Goal: Transaction & Acquisition: Purchase product/service

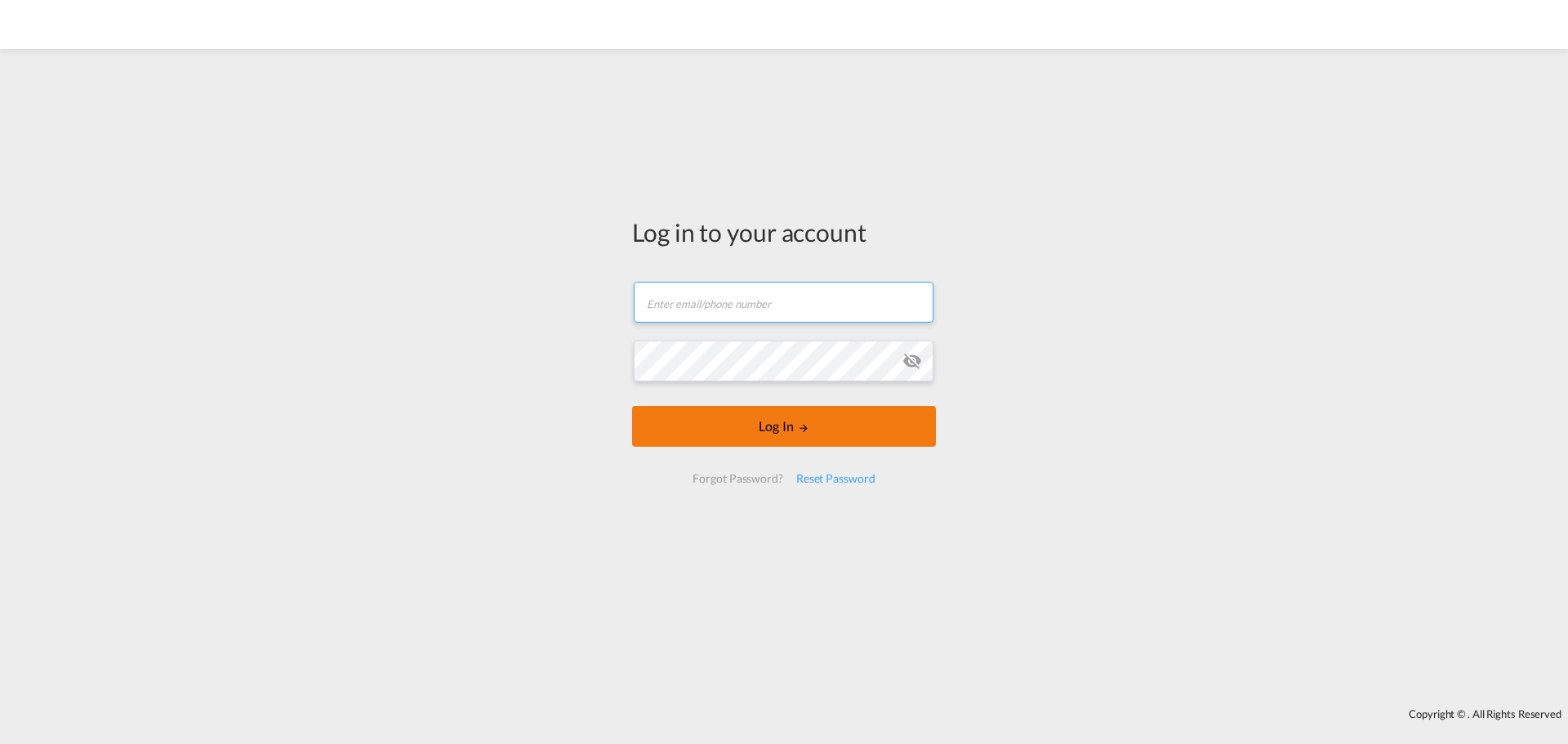
type input "[PERSON_NAME][EMAIL_ADDRESS][DOMAIN_NAME]"
click at [750, 418] on button "Log In" at bounding box center [784, 427] width 304 height 41
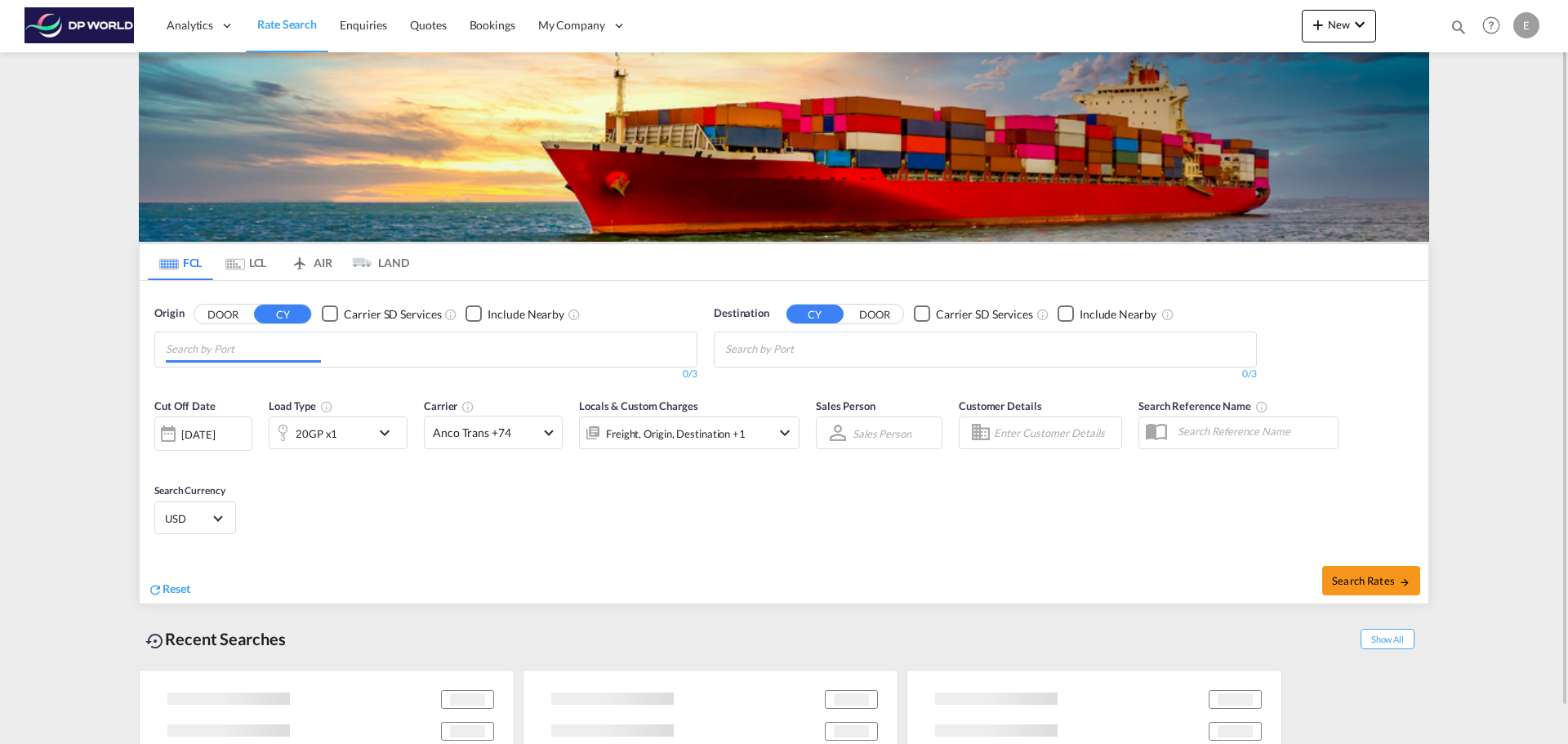
click at [333, 347] on md-chips at bounding box center [426, 349] width 541 height 34
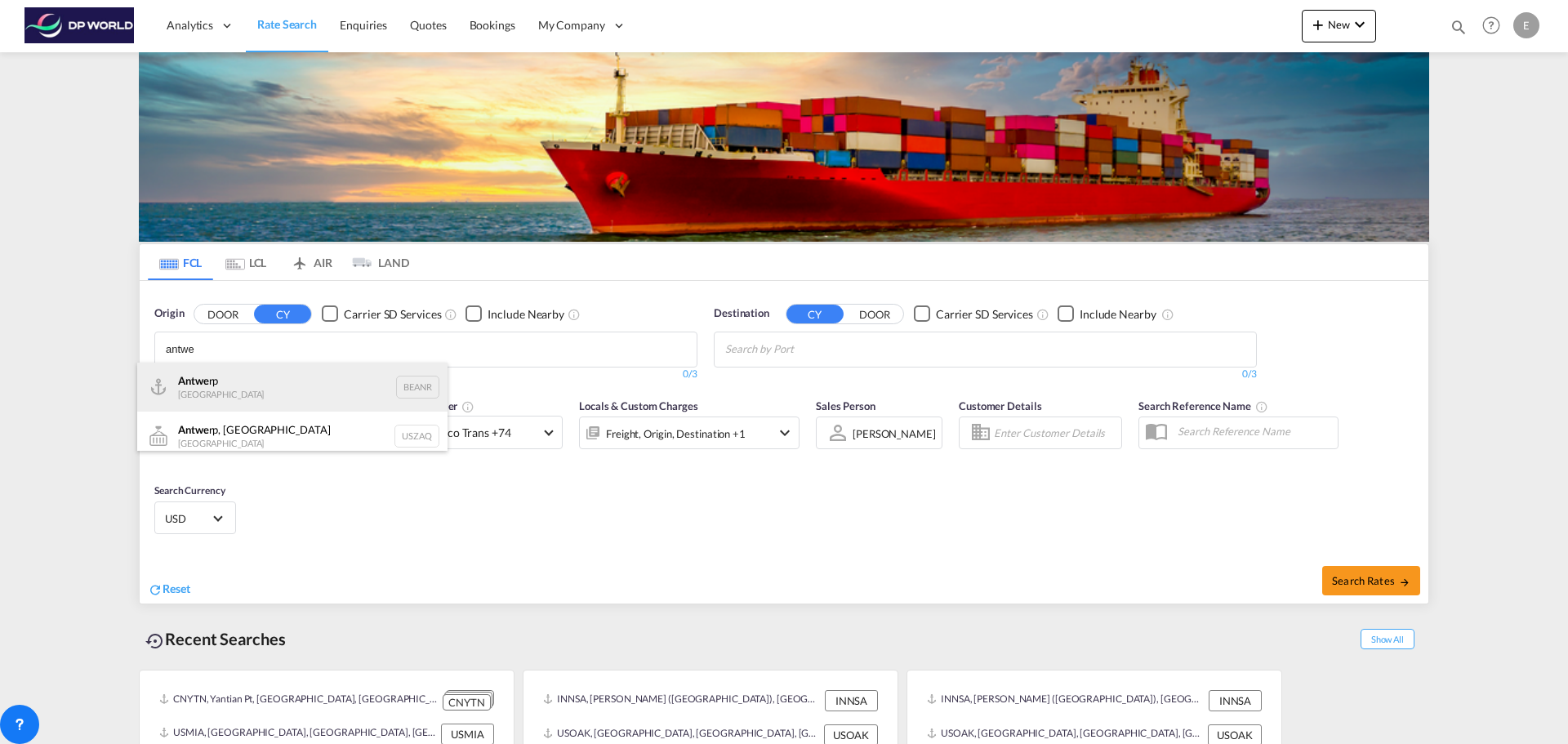
type input "antwe"
click at [273, 390] on div "Antwe rp [GEOGRAPHIC_DATA] BEANR" at bounding box center [292, 387] width 311 height 49
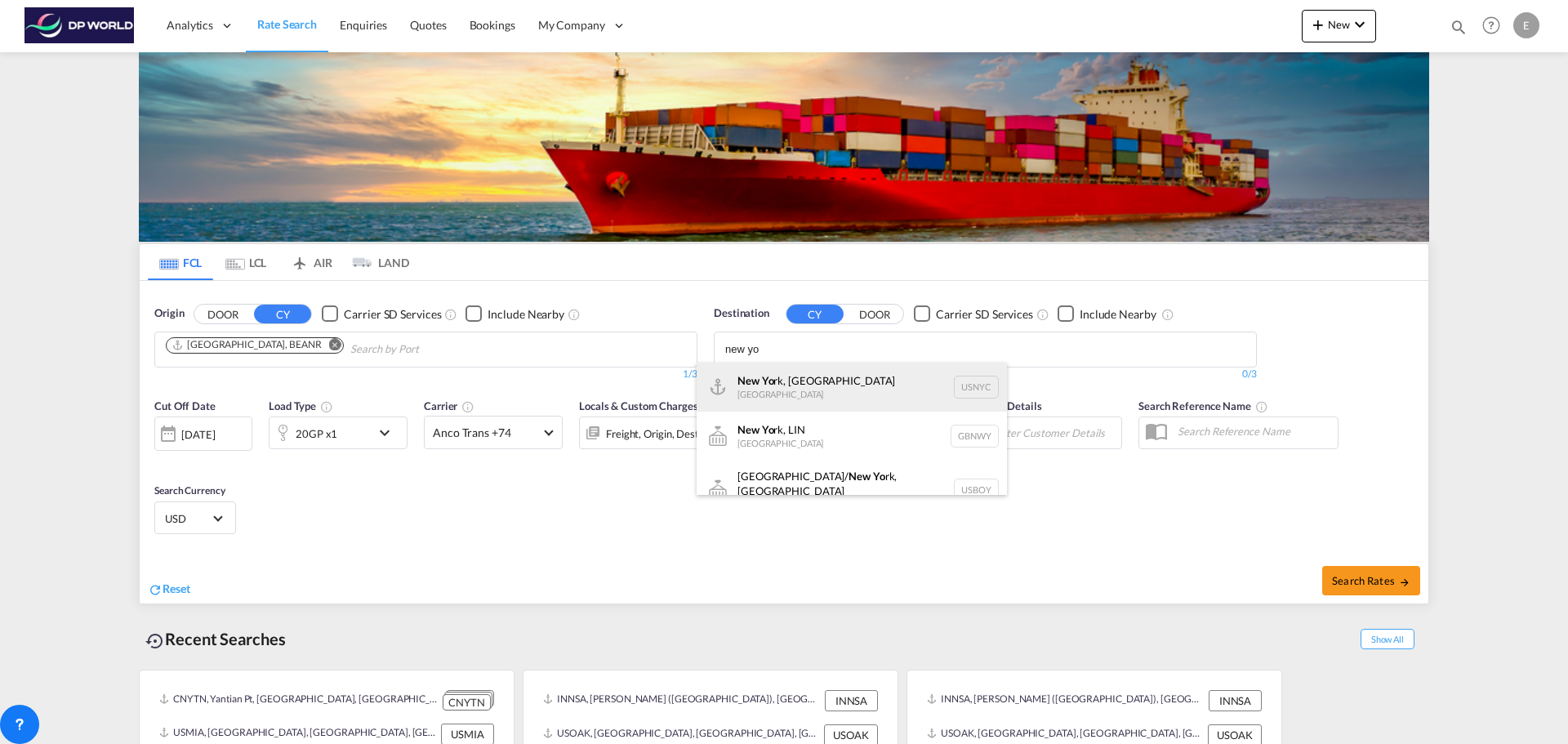
type input "new yo"
click at [812, 385] on div "New Yo rk, [GEOGRAPHIC_DATA] [GEOGRAPHIC_DATA] USNYC" at bounding box center [852, 387] width 311 height 49
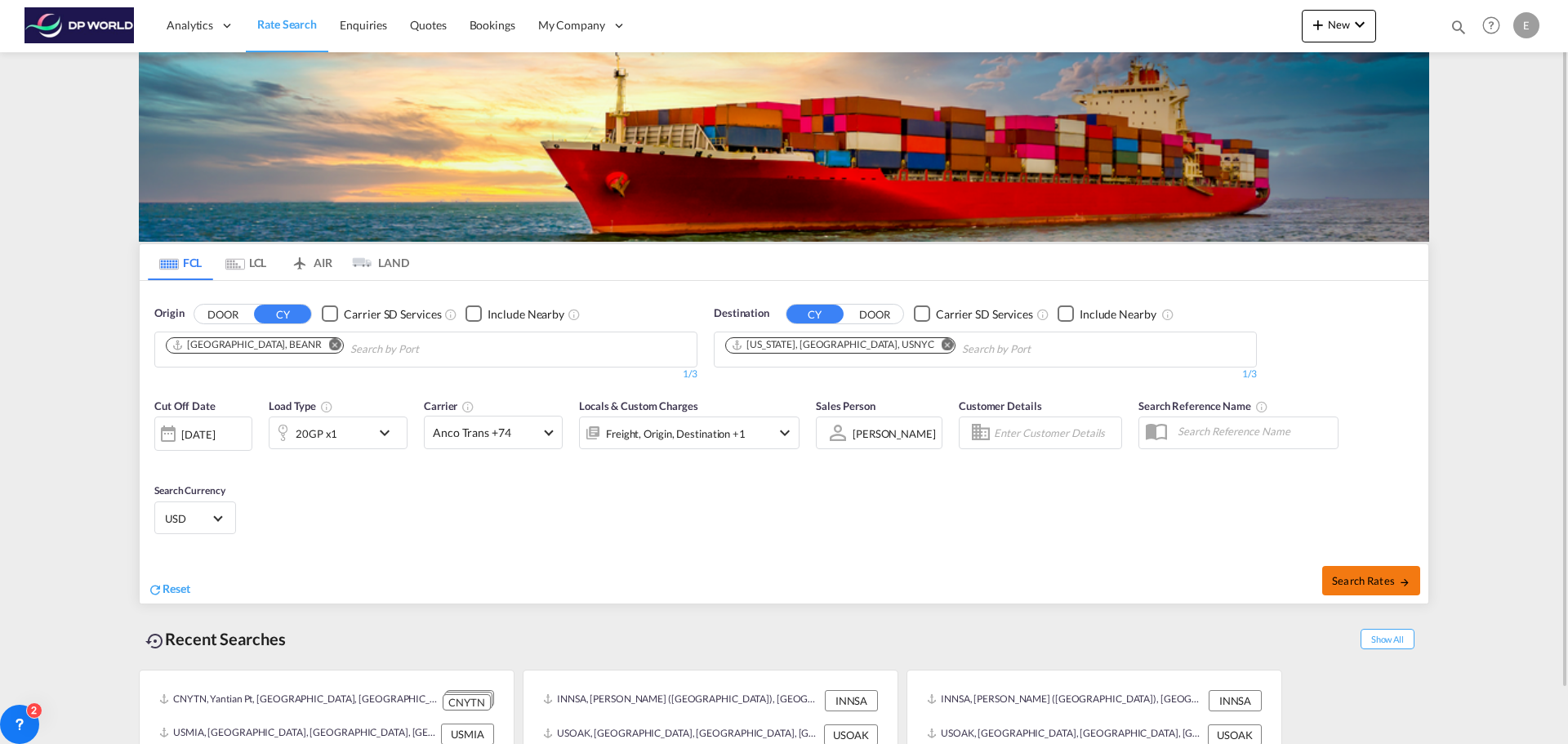
click at [1374, 576] on span "Search Rates" at bounding box center [1372, 580] width 78 height 13
type input "BEANR to USNYC / [DATE]"
